Goal: Information Seeking & Learning: Learn about a topic

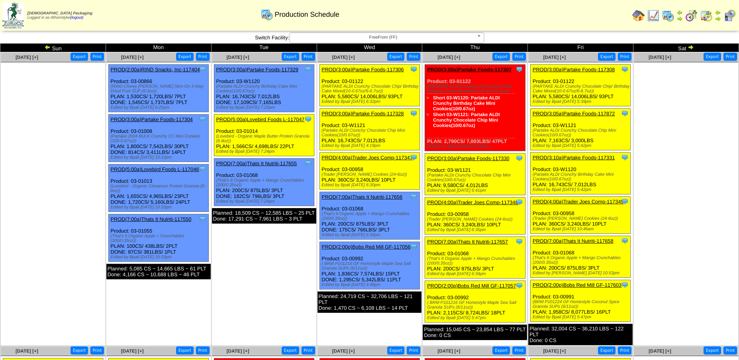
scroll to position [312, 0]
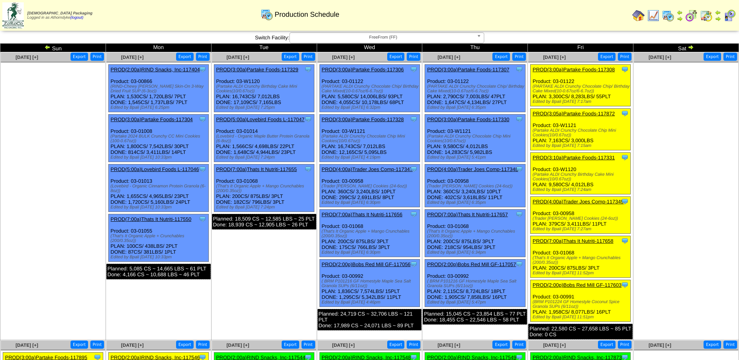
click at [670, 219] on td "Oct 11 [+] Print Export" at bounding box center [687, 196] width 106 height 288
click at [681, 86] on ul at bounding box center [686, 120] width 104 height 117
click at [694, 137] on ul at bounding box center [686, 120] width 104 height 117
click at [683, 102] on ul at bounding box center [686, 120] width 104 height 117
click at [637, 14] on img at bounding box center [638, 15] width 12 height 12
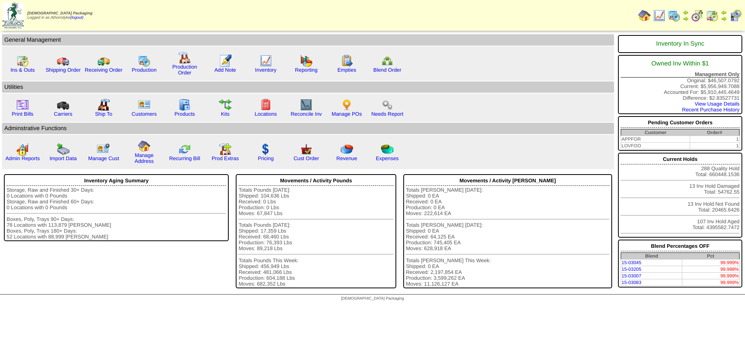
click at [516, 143] on td "Admin Reports" at bounding box center [308, 152] width 612 height 34
click at [221, 107] on img at bounding box center [225, 105] width 12 height 12
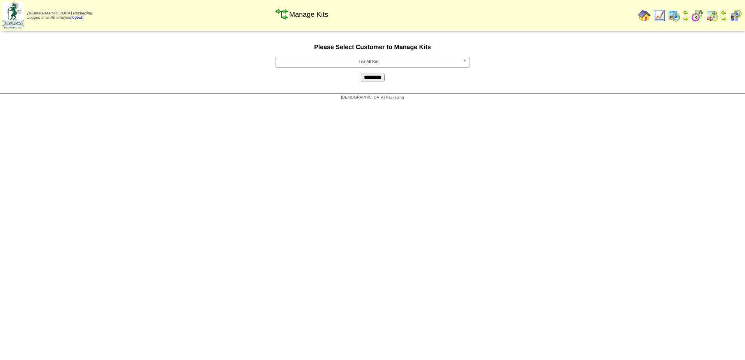
click at [371, 65] on span "List All Kits" at bounding box center [369, 61] width 181 height 9
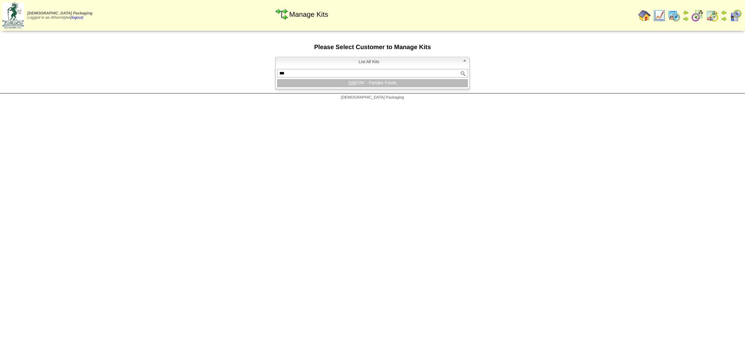
type input "***"
click at [390, 86] on li "PAR TAK - Partake Foods" at bounding box center [372, 83] width 191 height 8
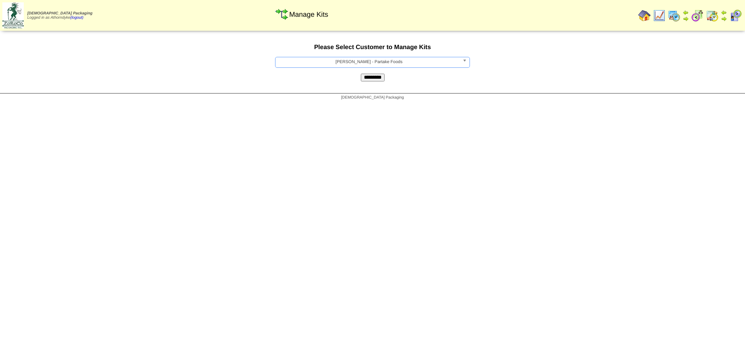
click at [373, 78] on input "*********" at bounding box center [373, 78] width 24 height 8
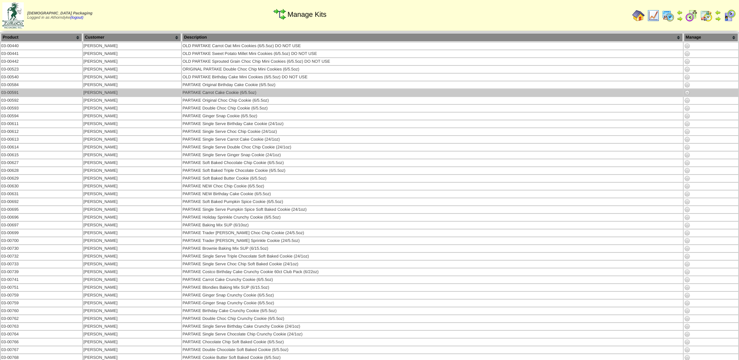
scroll to position [825, 0]
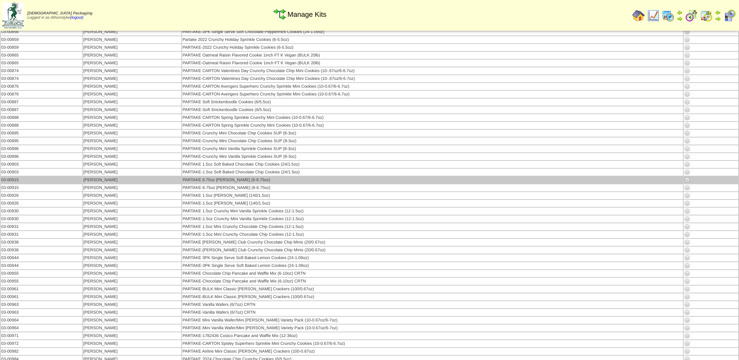
click at [685, 181] on img at bounding box center [687, 180] width 6 height 6
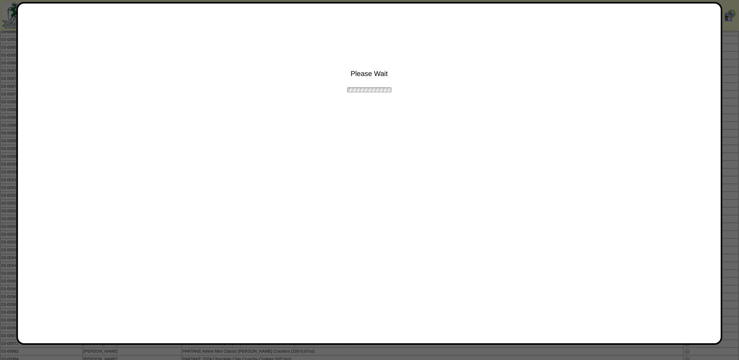
click at [447, 137] on div "Please Wait" at bounding box center [369, 173] width 706 height 343
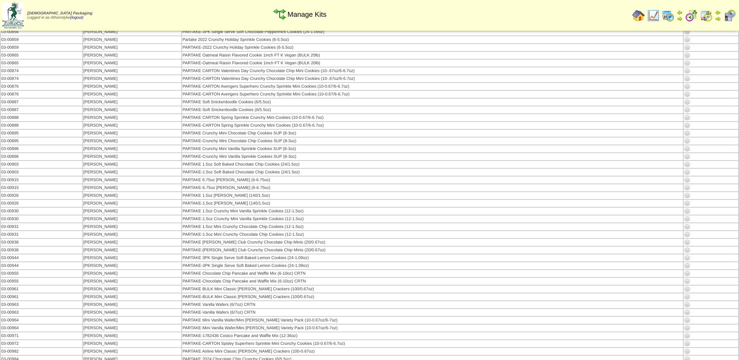
scroll to position [1136, 0]
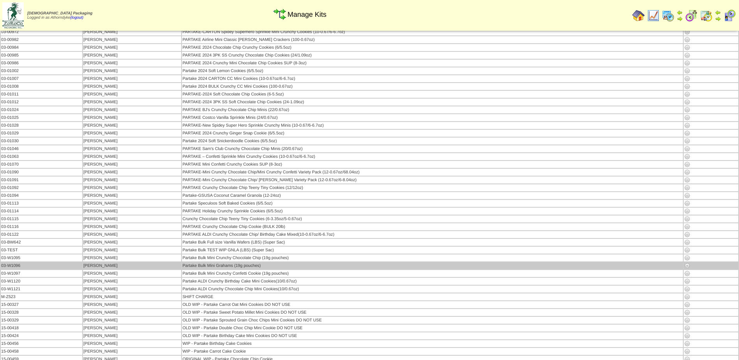
click at [686, 266] on img at bounding box center [687, 266] width 6 height 6
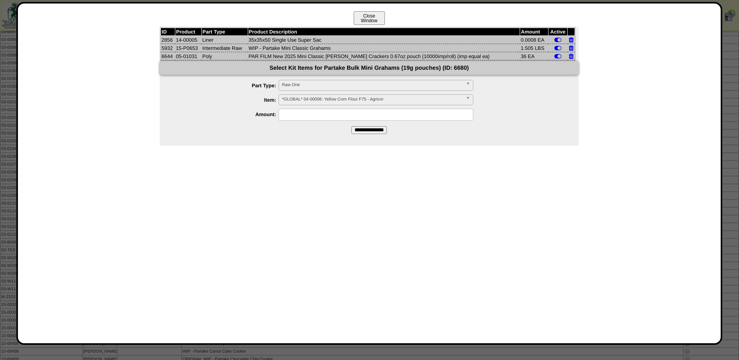
click at [366, 17] on button "Close Window" at bounding box center [369, 18] width 31 height 14
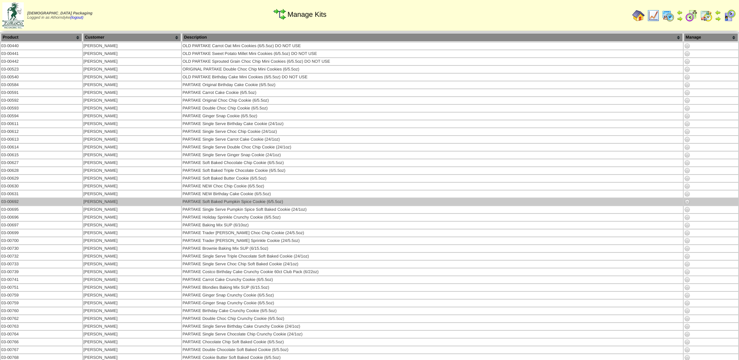
click at [502, 202] on td "PARTAKE Soft Baked Pumpkin Spice Cookie (6/5.5oz)" at bounding box center [432, 201] width 501 height 7
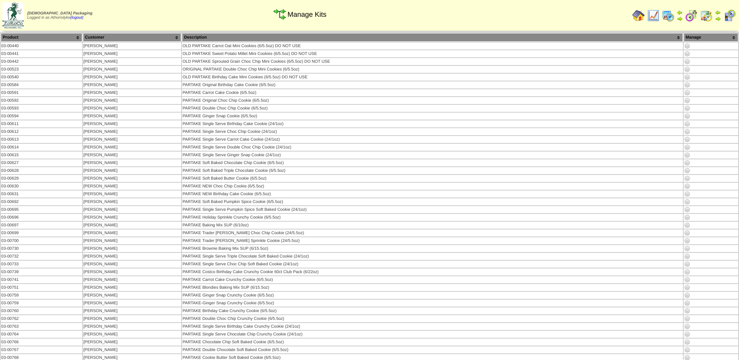
click at [644, 15] on img at bounding box center [638, 15] width 12 height 12
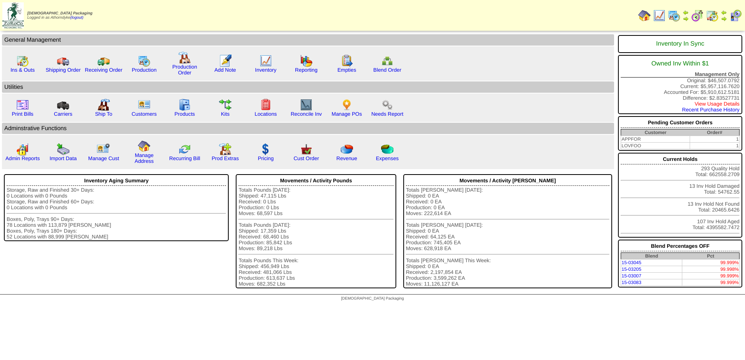
click at [698, 102] on link "View Usage Details" at bounding box center [717, 104] width 45 height 6
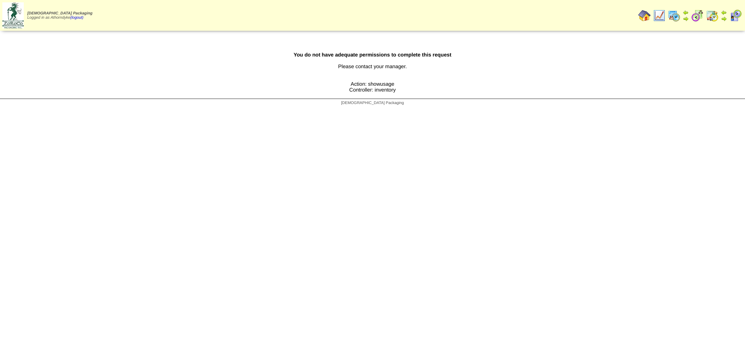
click at [644, 17] on img at bounding box center [644, 15] width 12 height 12
